Goal: Task Accomplishment & Management: Use online tool/utility

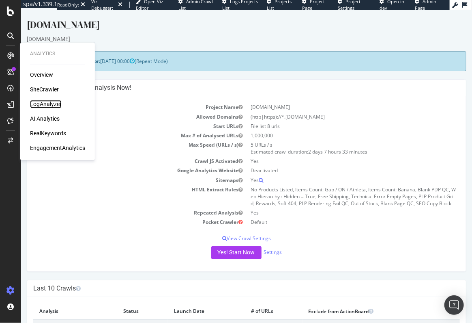
click at [51, 101] on div "LogAnalyzer" at bounding box center [46, 104] width 32 height 8
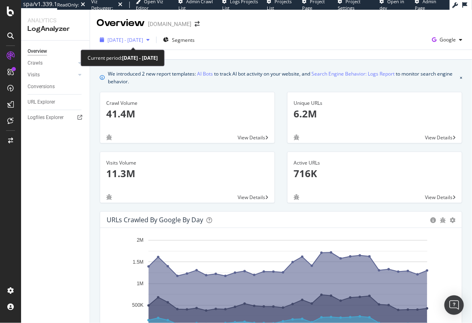
click at [133, 39] on span "2025 Sep. 9th - Oct. 8th" at bounding box center [126, 40] width 36 height 7
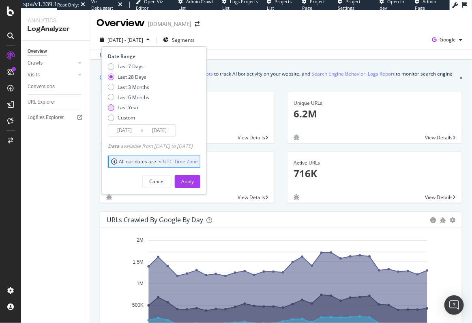
click at [132, 106] on div "Last Year" at bounding box center [128, 107] width 21 height 7
type input "2024/10/09"
click at [196, 174] on div "Cancel Apply" at bounding box center [154, 178] width 92 height 19
click at [194, 176] on div "Apply" at bounding box center [187, 181] width 13 height 12
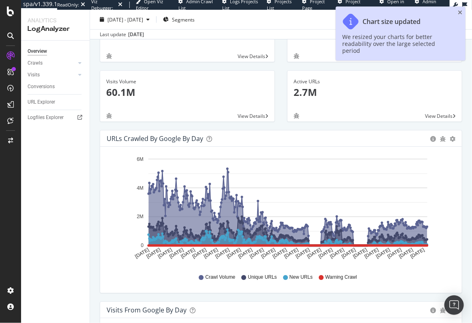
scroll to position [86, 0]
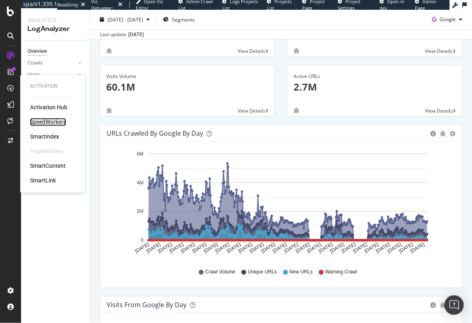
click at [52, 120] on div "SpeedWorkers" at bounding box center [48, 122] width 36 height 8
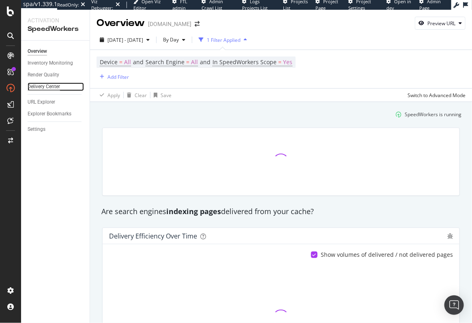
click at [48, 83] on div "Delivery Center" at bounding box center [44, 86] width 32 height 9
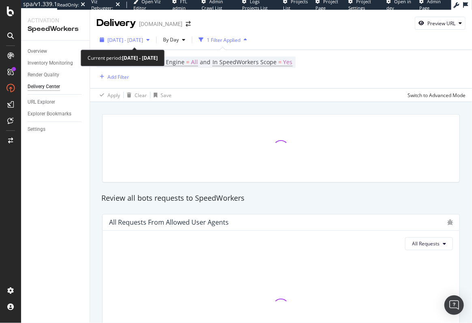
click at [136, 41] on span "2025 Sep. 12th - Oct. 9th" at bounding box center [126, 40] width 36 height 7
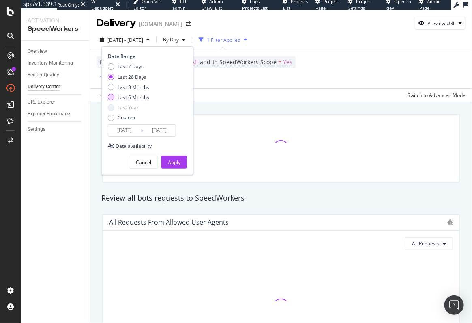
click at [138, 97] on div "Last 6 Months" at bounding box center [134, 97] width 32 height 7
type input "2025/04/10"
click at [174, 166] on div "Apply" at bounding box center [174, 162] width 13 height 12
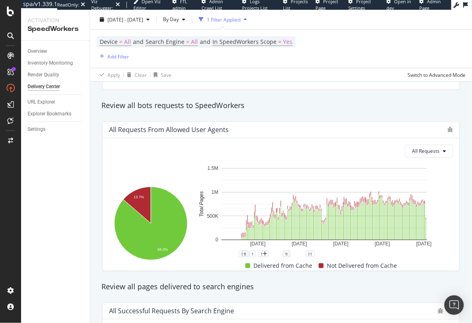
scroll to position [93, 0]
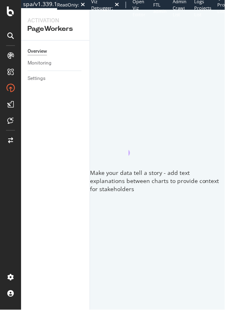
click at [209, 53] on div "Make your data tell a story - add text explanations between charts to provide c…" at bounding box center [157, 160] width 135 height 300
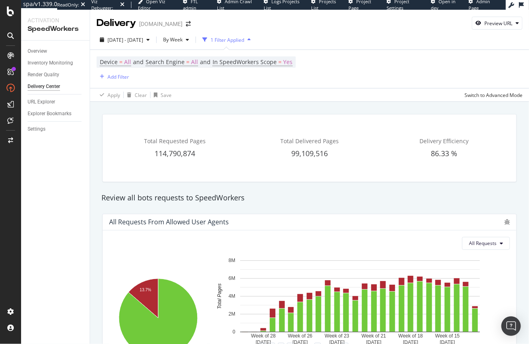
scroll to position [72, 0]
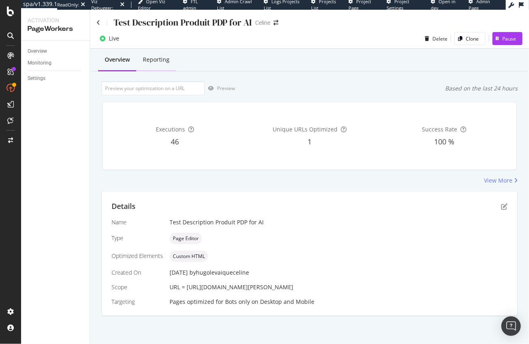
click at [164, 62] on div "Reporting" at bounding box center [156, 60] width 27 height 8
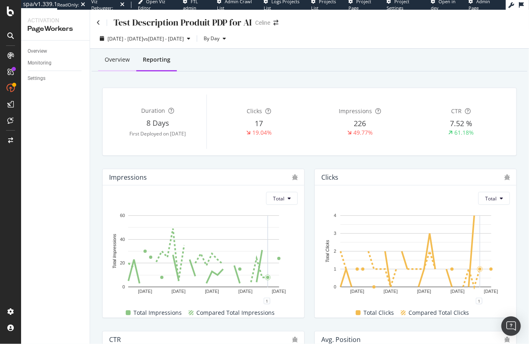
click at [123, 62] on div "Overview" at bounding box center [117, 60] width 25 height 8
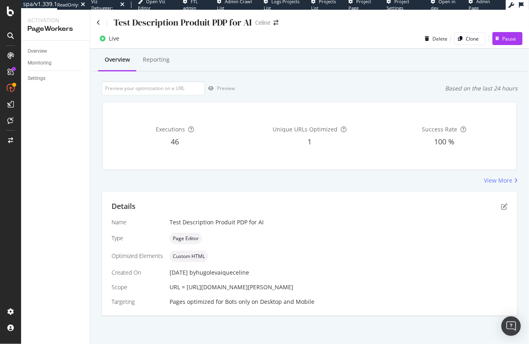
scroll to position [8, 0]
click at [502, 203] on icon "pen-to-square" at bounding box center [504, 206] width 6 height 6
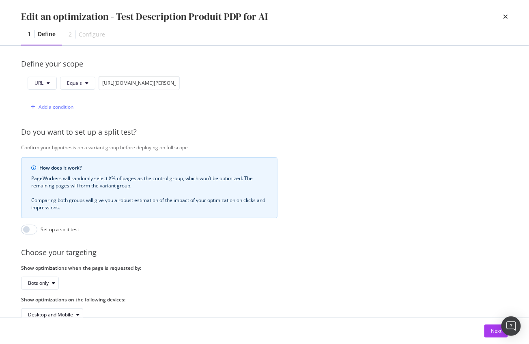
scroll to position [212, 0]
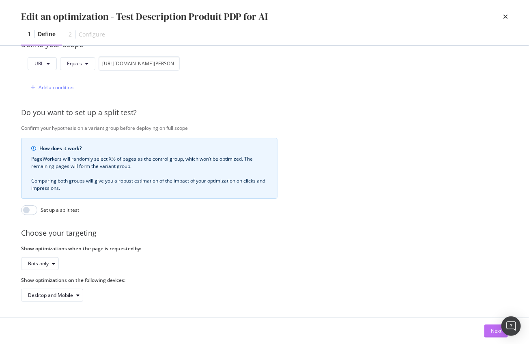
click at [493, 332] on div "Next" at bounding box center [496, 330] width 11 height 7
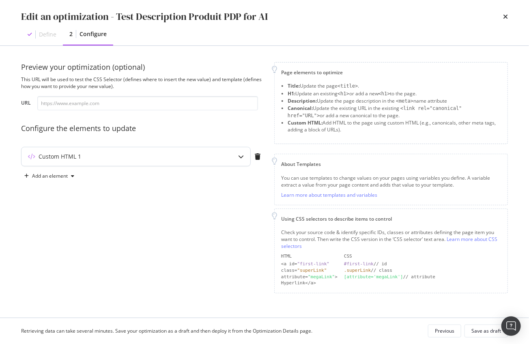
click at [242, 159] on icon "modal" at bounding box center [241, 157] width 6 height 6
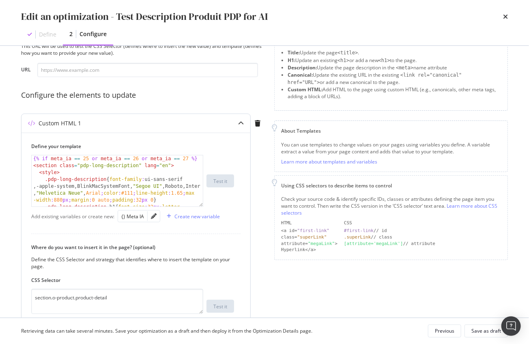
scroll to position [34, 0]
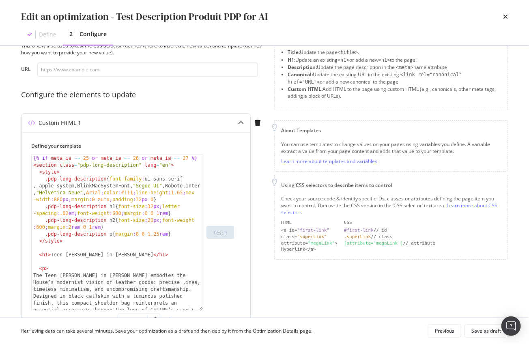
drag, startPoint x: 201, startPoint y: 204, endPoint x: 245, endPoint y: 308, distance: 112.9
click at [245, 308] on div "Define your template {% if meta_ia == 25 or meta_ia == 26 or meta_ia == 27 %} <…" at bounding box center [136, 300] width 229 height 337
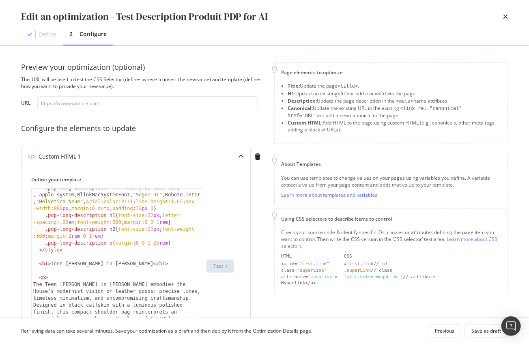
scroll to position [0, 0]
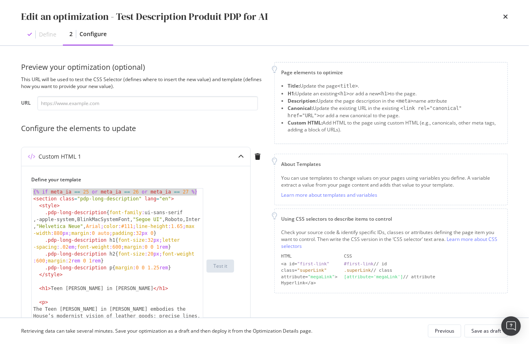
drag, startPoint x: 198, startPoint y: 191, endPoint x: 4, endPoint y: 190, distance: 194.7
click at [4, 190] on div "Edit an optimization - Test Description Produit PDP for AI Define 2 Configure P…" at bounding box center [264, 172] width 529 height 344
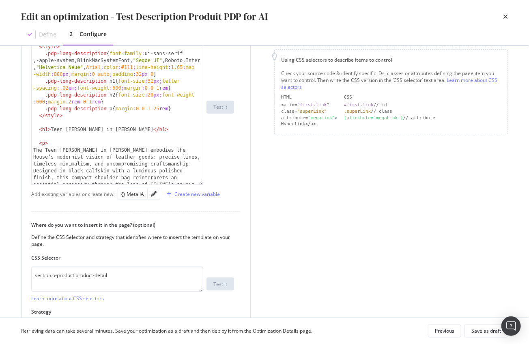
scroll to position [159, 0]
click at [153, 193] on icon "pencil" at bounding box center [154, 194] width 6 height 6
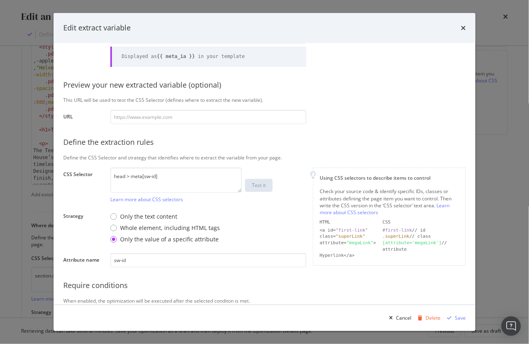
scroll to position [72, 0]
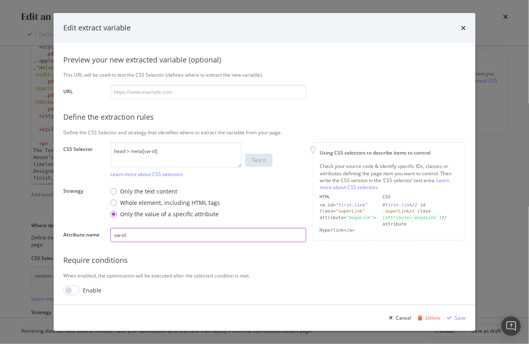
drag, startPoint x: 174, startPoint y: 230, endPoint x: 95, endPoint y: 230, distance: 79.9
click at [0, 0] on div "Attribute name sw-id" at bounding box center [0, 0] width 0 height 0
drag, startPoint x: 58, startPoint y: 232, endPoint x: 166, endPoint y: 239, distance: 107.7
click at [166, 239] on div "Define your variable Name Meta IA Displayed as {{ meta_ia }} in your template P…" at bounding box center [265, 174] width 422 height 262
copy label "Attribute name"
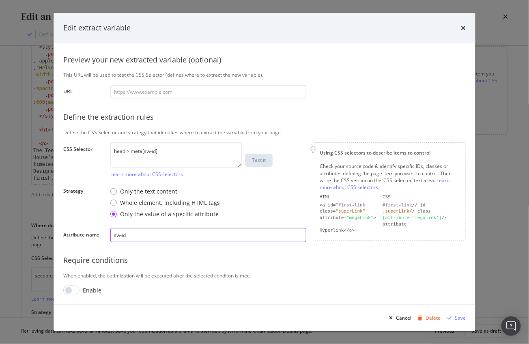
click at [220, 232] on input "sw-id" at bounding box center [208, 235] width 196 height 14
click at [162, 150] on textarea "head > meta[sw-id]" at bounding box center [175, 154] width 131 height 25
click at [464, 29] on icon "times" at bounding box center [463, 28] width 5 height 6
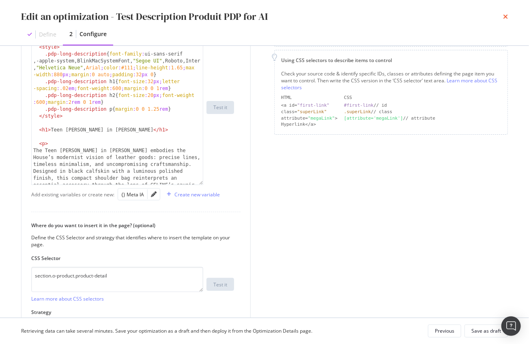
click at [507, 18] on icon "times" at bounding box center [505, 16] width 5 height 6
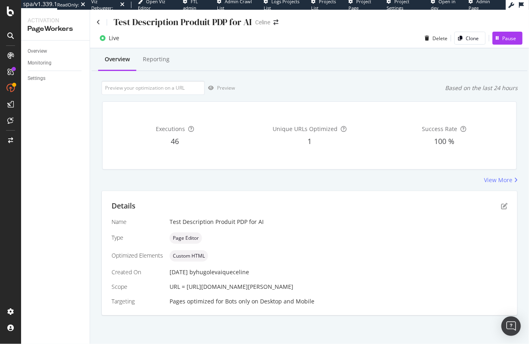
scroll to position [0, 0]
